Goal: Task Accomplishment & Management: Use online tool/utility

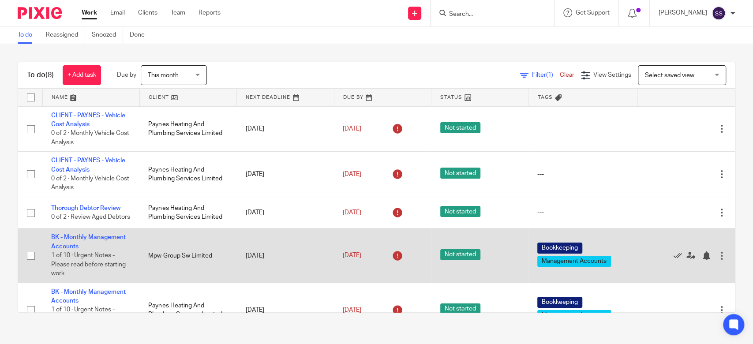
scroll to position [59, 0]
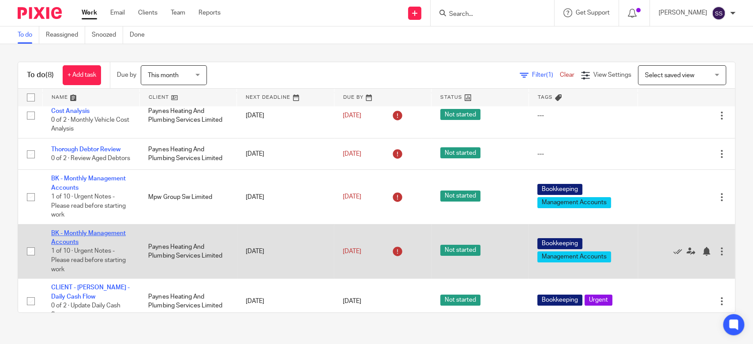
click at [93, 236] on link "BK - Monthly Management Accounts" at bounding box center [88, 237] width 75 height 15
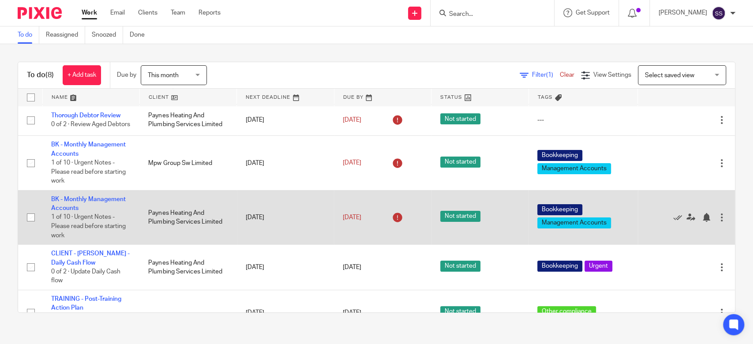
scroll to position [121, 0]
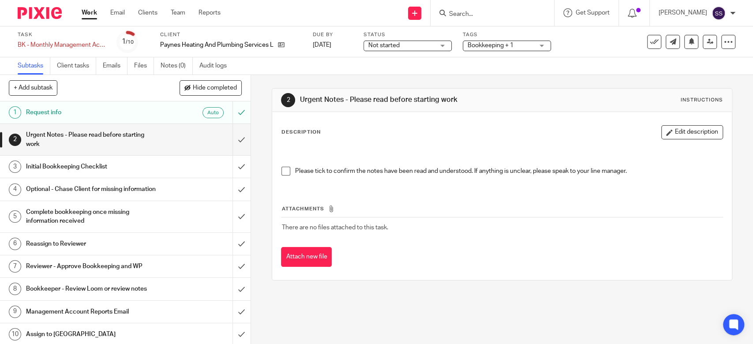
click at [31, 165] on h1 "Initial Bookkeeping Checklist" at bounding box center [92, 166] width 132 height 13
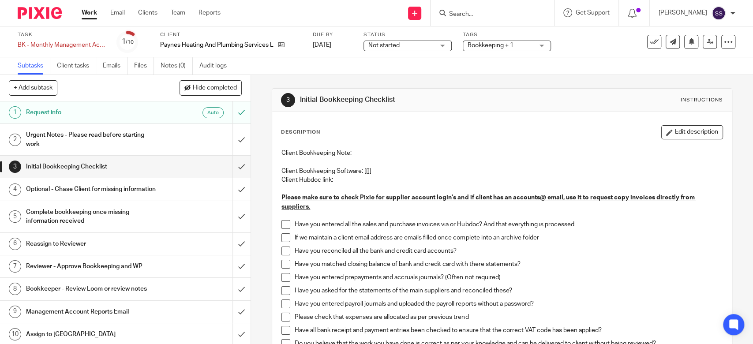
click at [285, 224] on span at bounding box center [285, 224] width 9 height 9
click at [282, 237] on span at bounding box center [285, 237] width 9 height 9
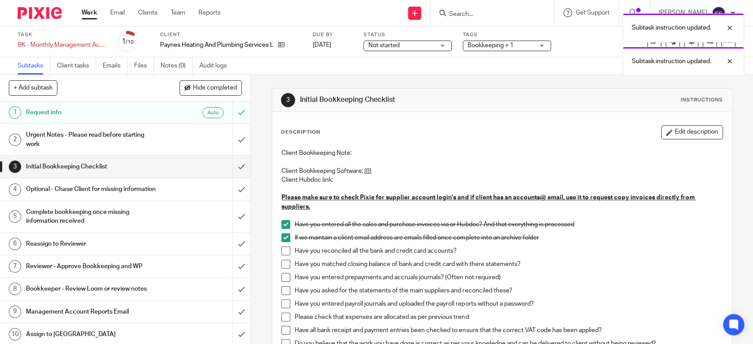
click at [282, 249] on span at bounding box center [285, 251] width 9 height 9
click at [281, 266] on span at bounding box center [285, 264] width 9 height 9
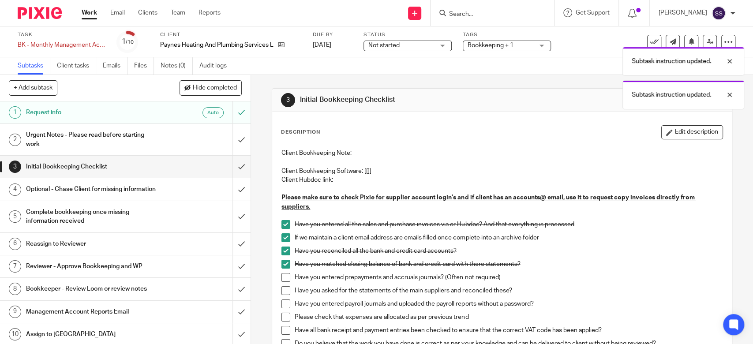
click at [285, 276] on span at bounding box center [285, 277] width 9 height 9
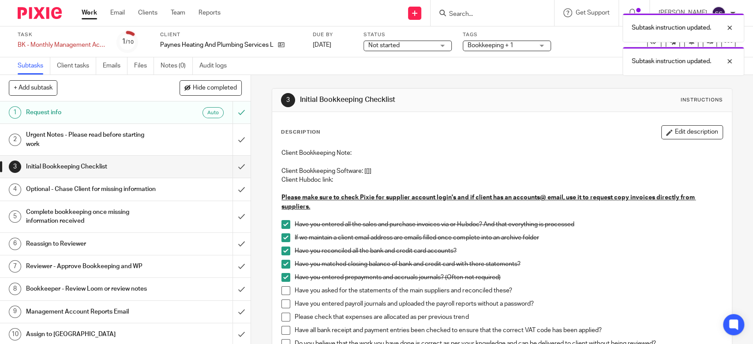
click at [282, 289] on span at bounding box center [285, 290] width 9 height 9
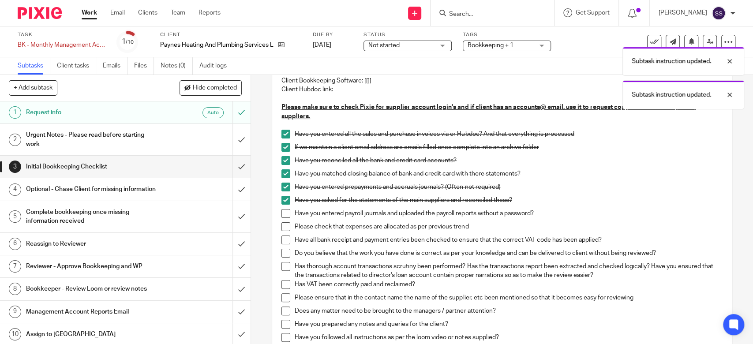
scroll to position [117, 0]
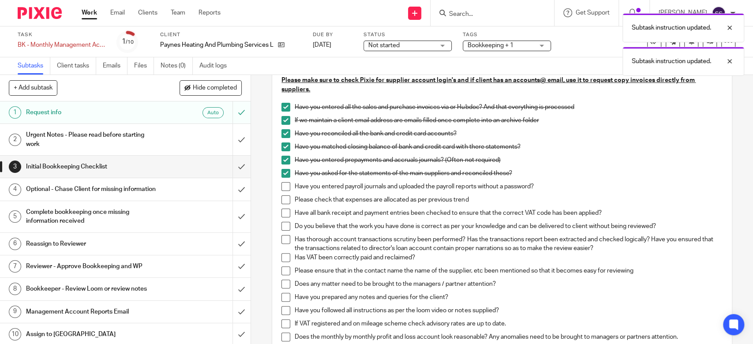
click at [281, 190] on span at bounding box center [285, 186] width 9 height 9
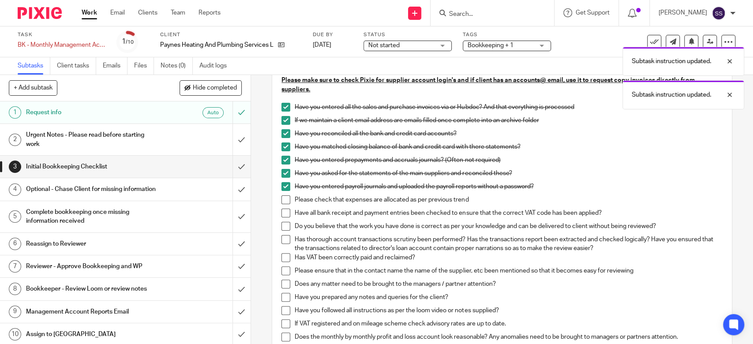
click at [284, 199] on span at bounding box center [285, 199] width 9 height 9
click at [284, 210] on span at bounding box center [285, 213] width 9 height 9
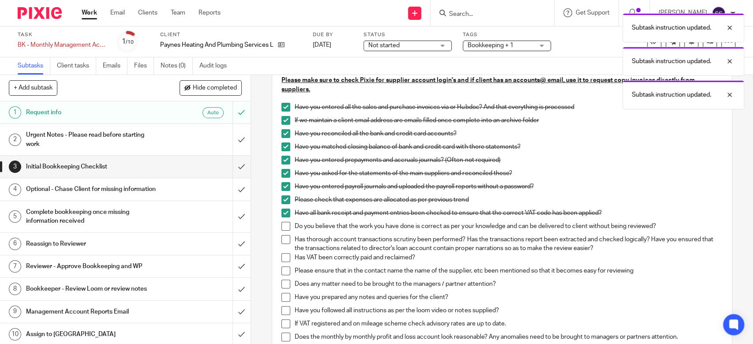
click at [283, 224] on span at bounding box center [285, 226] width 9 height 9
